Goal: Task Accomplishment & Management: Manage account settings

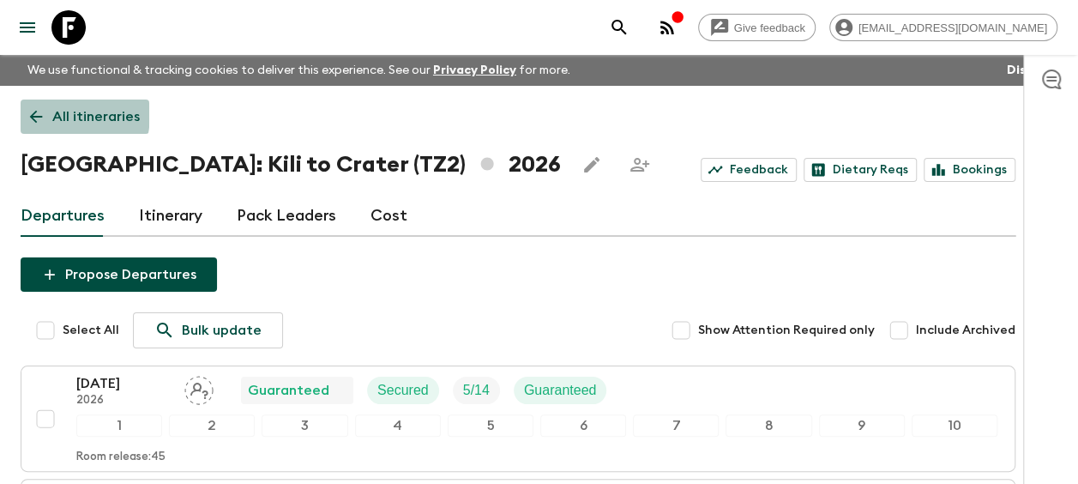
click at [29, 113] on icon at bounding box center [36, 116] width 19 height 19
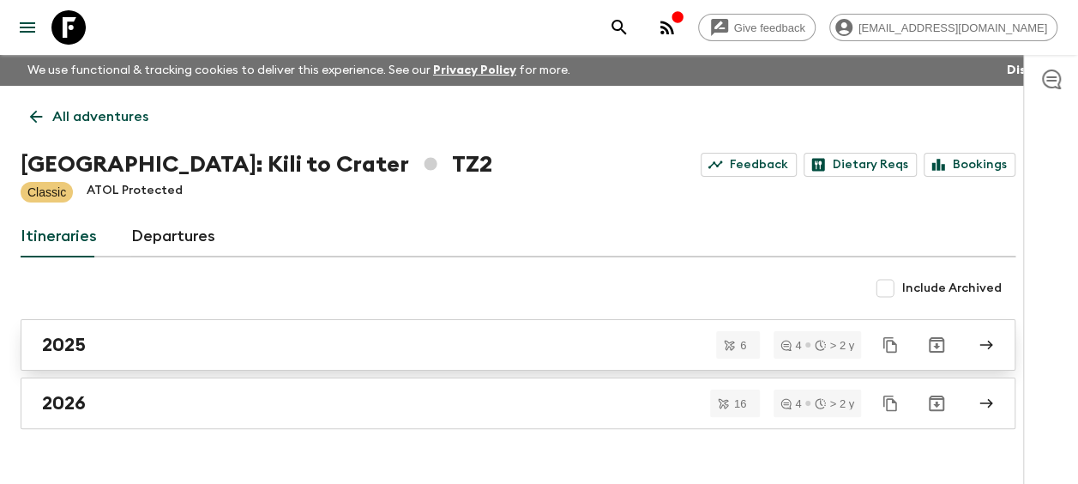
click at [70, 353] on h2 "2025" at bounding box center [64, 345] width 44 height 22
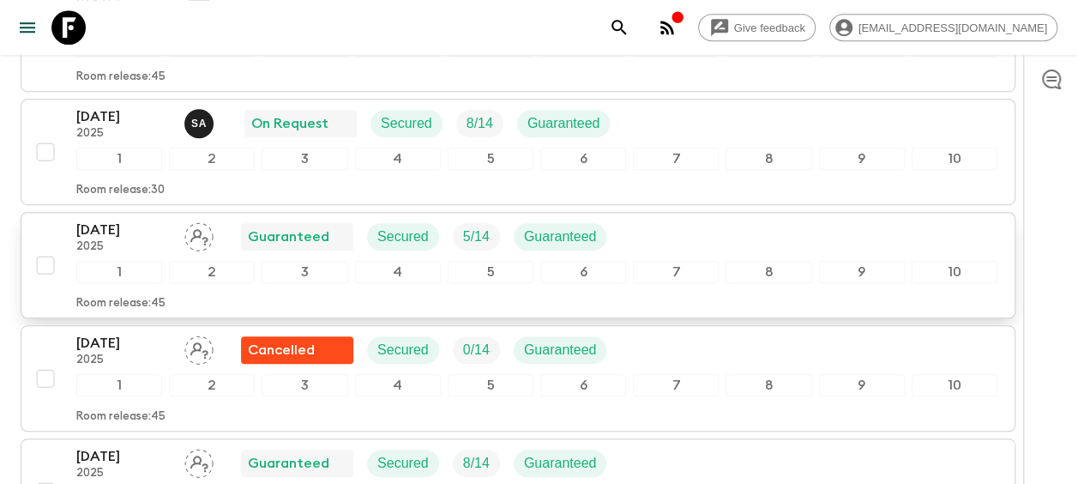
scroll to position [515, 0]
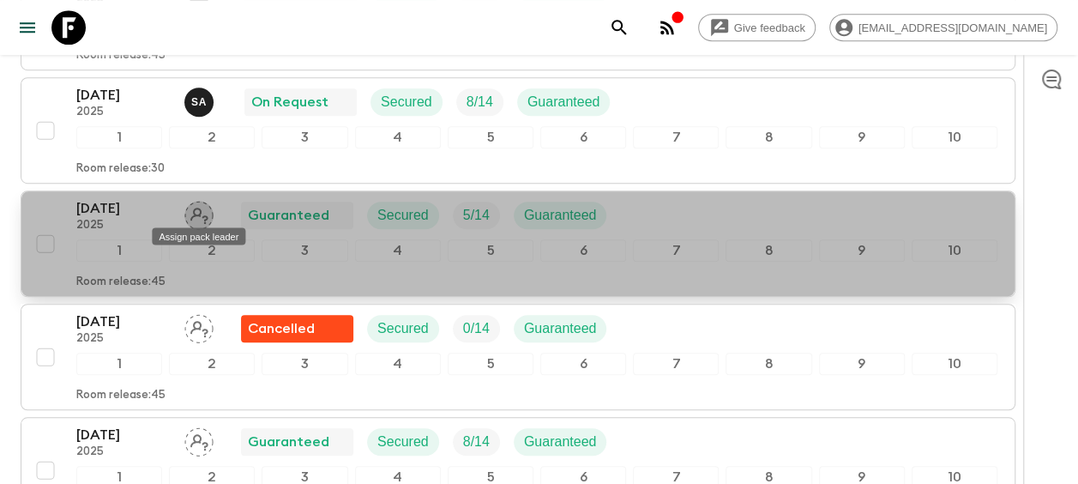
click at [200, 208] on icon "Assign pack leader" at bounding box center [199, 216] width 18 height 16
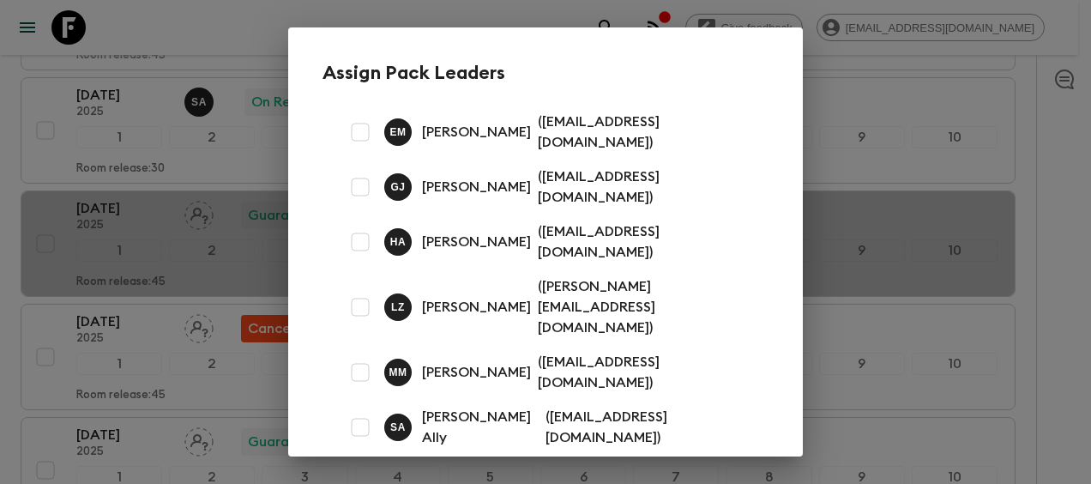
click at [466, 407] on p "[PERSON_NAME] Ally" at bounding box center [480, 427] width 117 height 41
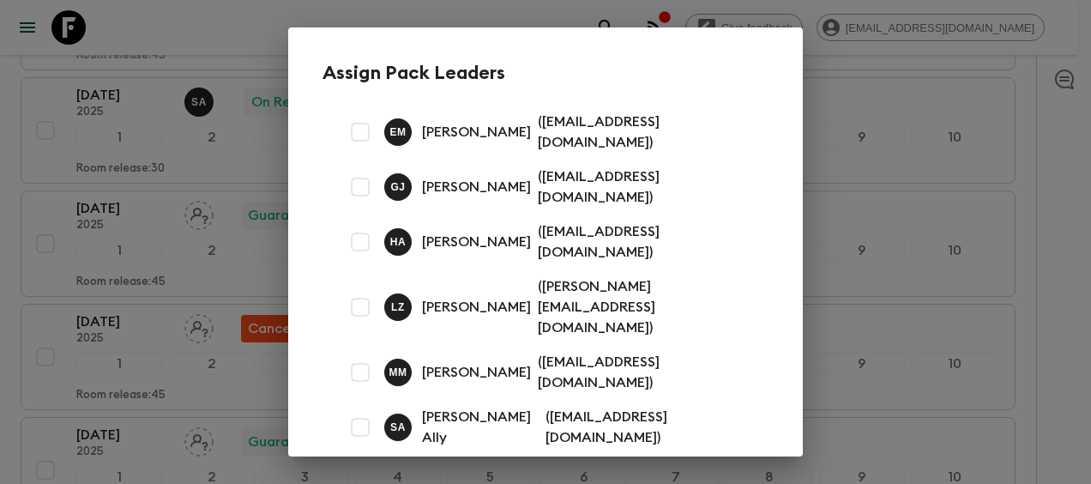
click at [353, 410] on input "checkbox" at bounding box center [360, 427] width 34 height 34
checkbox input "true"
click at [618, 475] on button "Save" at bounding box center [660, 493] width 215 height 36
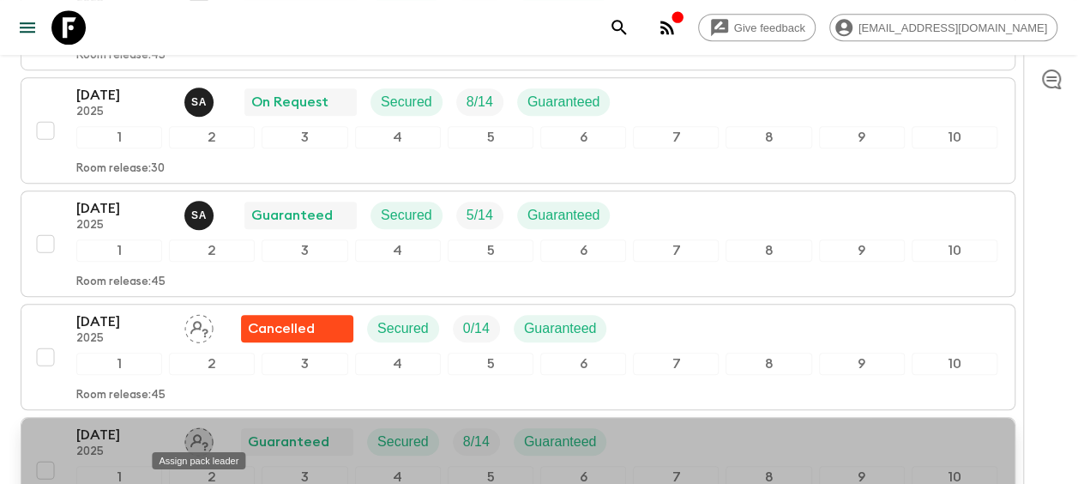
click at [202, 432] on icon "Assign pack leader" at bounding box center [198, 441] width 29 height 29
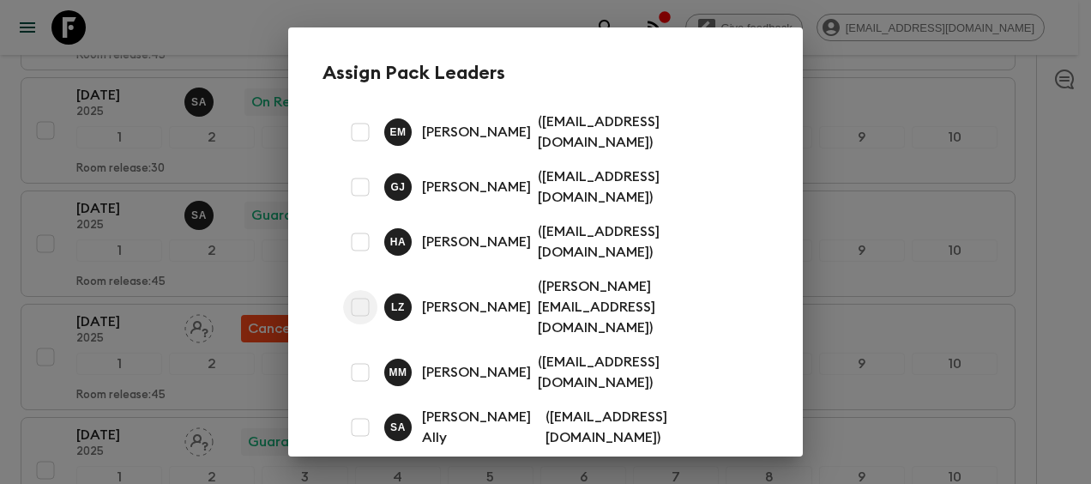
click at [357, 290] on input "checkbox" at bounding box center [360, 307] width 34 height 34
checkbox input "true"
click at [628, 475] on button "Save" at bounding box center [660, 493] width 215 height 36
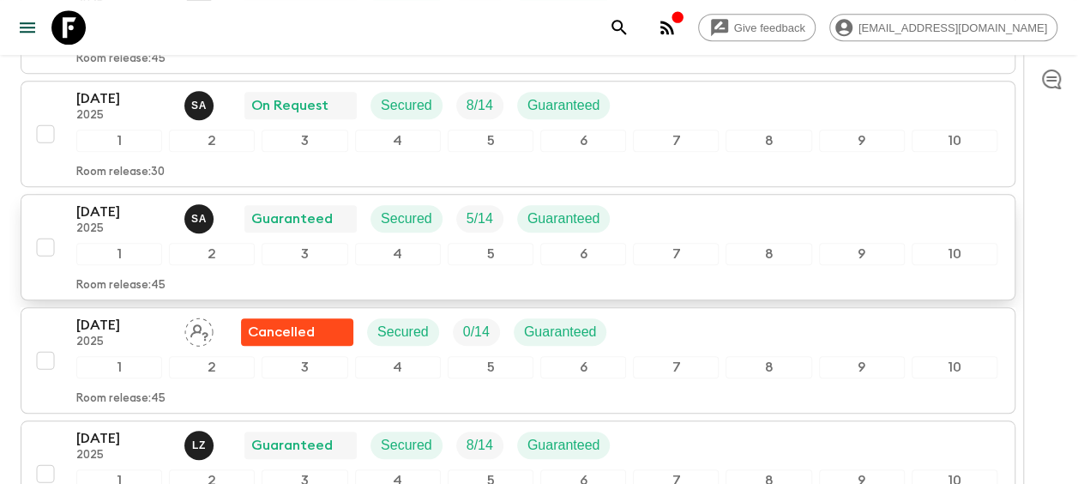
scroll to position [445, 0]
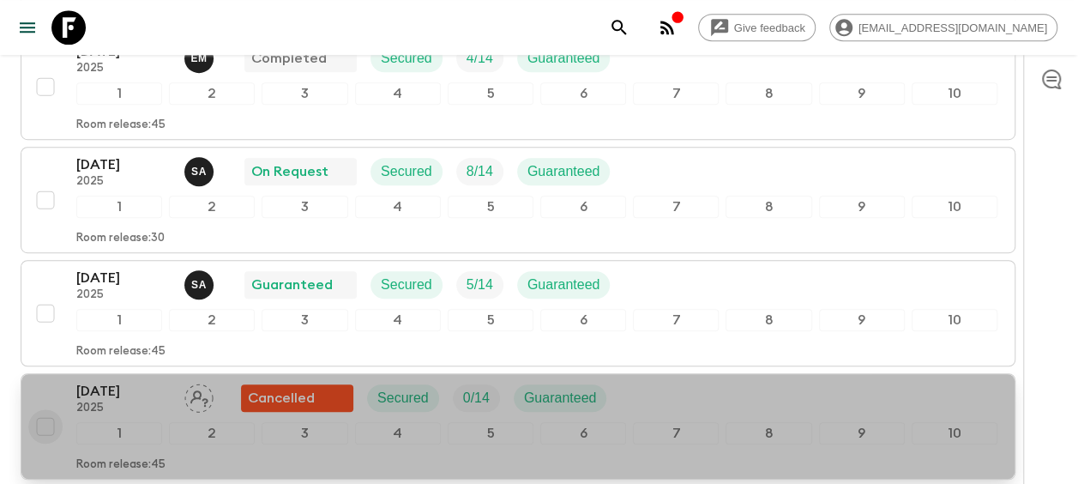
click at [50, 415] on input "checkbox" at bounding box center [45, 426] width 34 height 34
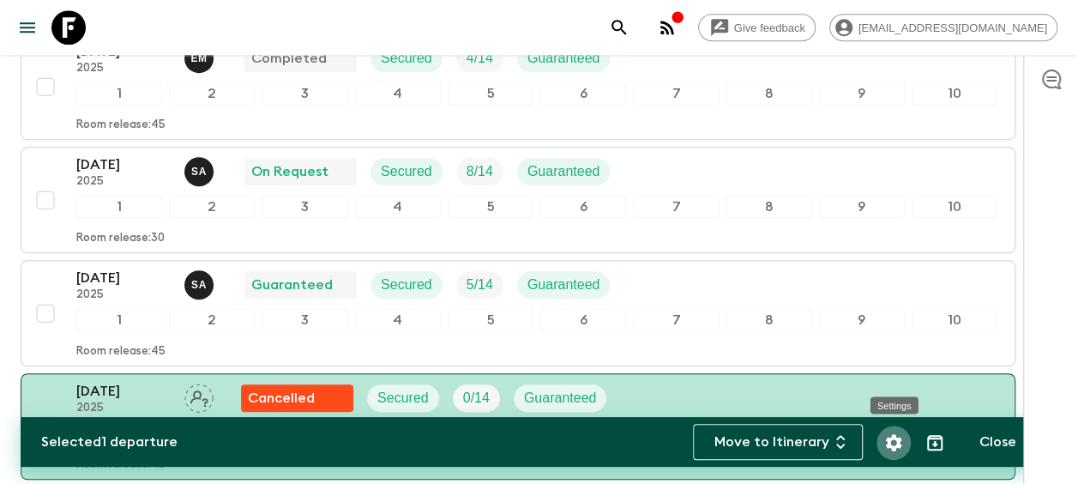
click at [901, 436] on icon "Settings" at bounding box center [893, 442] width 21 height 21
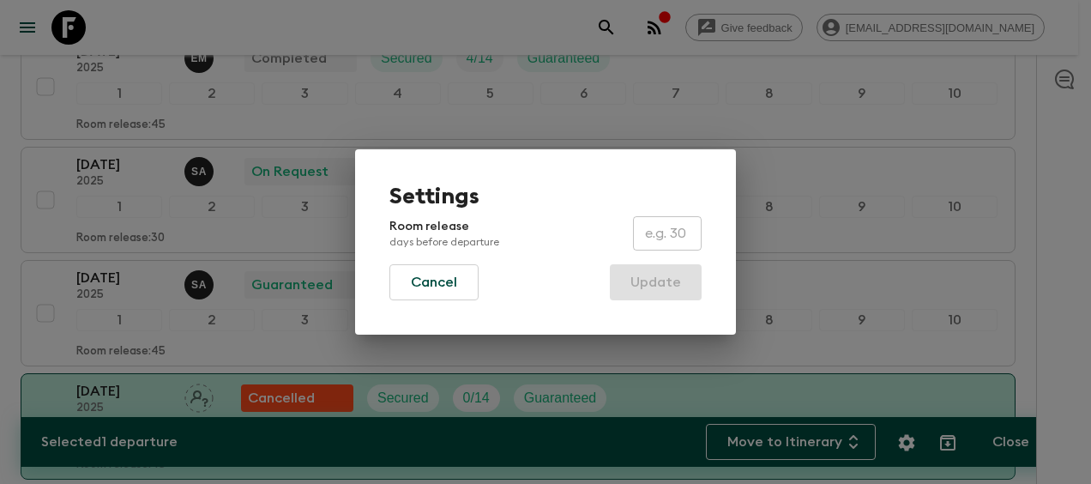
click at [436, 184] on h1 "Settings" at bounding box center [545, 197] width 312 height 26
click at [1073, 304] on div "Settings Room release days before departure ​ Cancel Update" at bounding box center [545, 242] width 1091 height 484
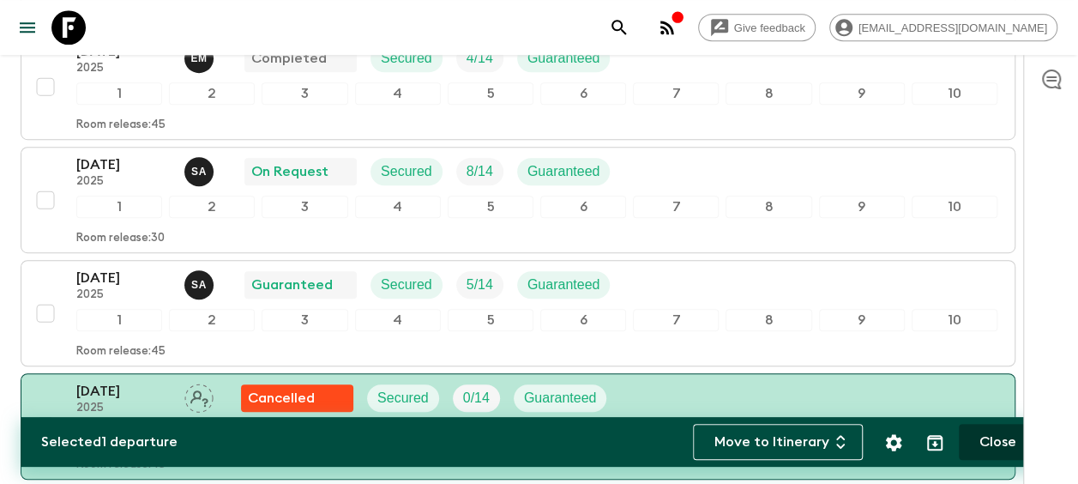
click at [992, 440] on button "Close" at bounding box center [998, 442] width 78 height 36
checkbox input "false"
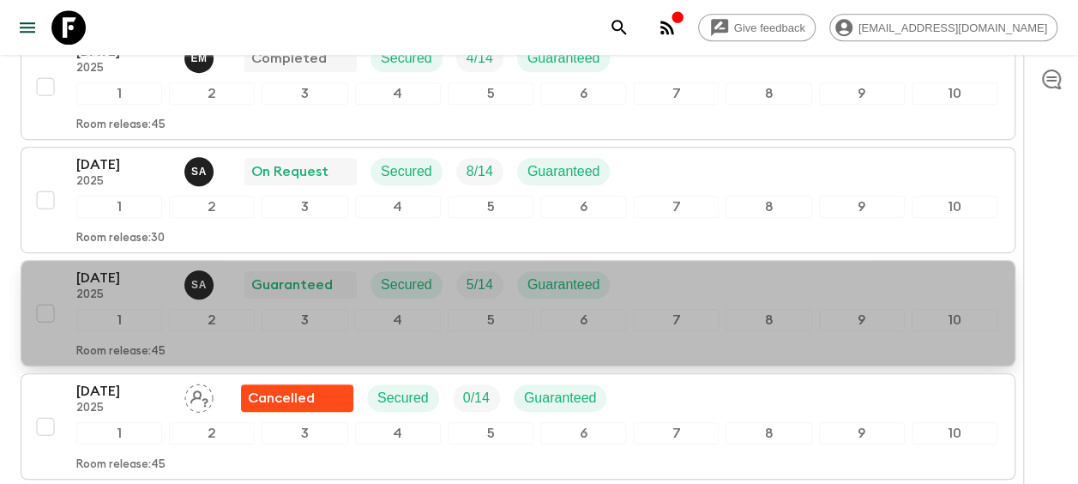
click at [108, 261] on button "[DATE] 2025 S A Guaranteed Secured 5 / 14 Guaranteed 1 2 3 4 5 6 7 8 9 10 Room …" at bounding box center [518, 313] width 995 height 106
